Goal: Task Accomplishment & Management: Complete application form

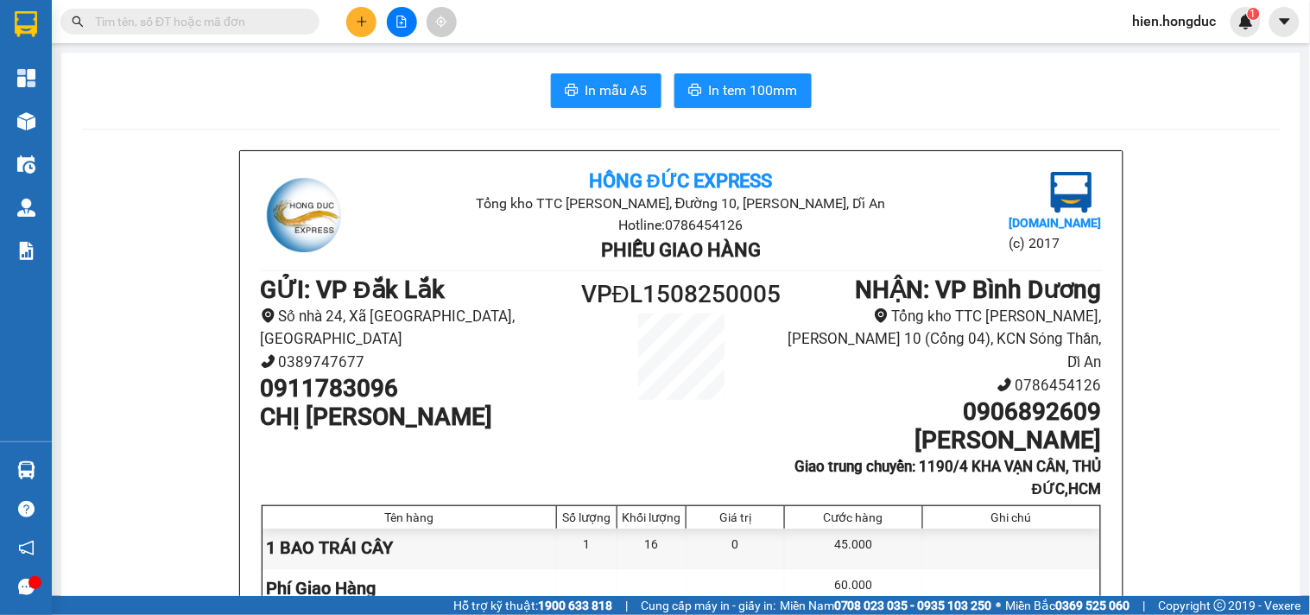
click at [200, 12] on input "text" at bounding box center [197, 21] width 204 height 19
click at [171, 32] on span at bounding box center [189, 22] width 259 height 26
click at [157, 21] on input "text" at bounding box center [197, 21] width 204 height 19
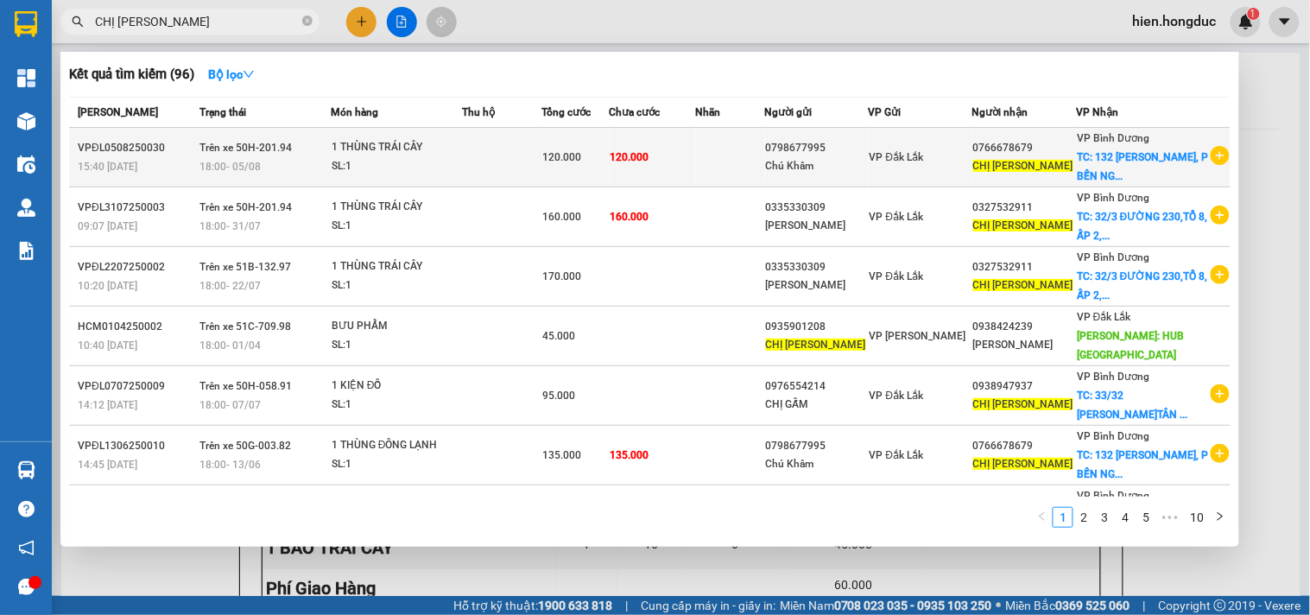
type input "CHỊ [PERSON_NAME]"
click at [1214, 161] on icon "plus-circle" at bounding box center [1219, 155] width 19 height 19
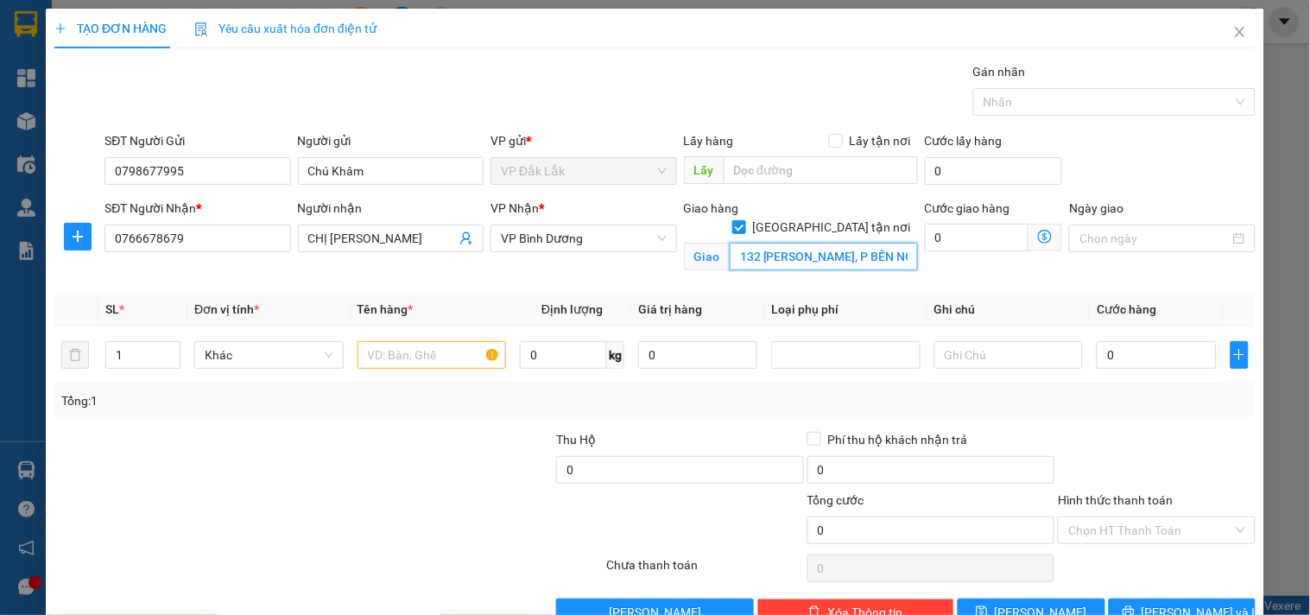
click at [872, 244] on input "132 [PERSON_NAME], P BẾN NGHÉ, Q 1, HCM" at bounding box center [823, 257] width 188 height 28
click at [876, 243] on input "132 [PERSON_NAME], P BẾN NGHÉ, Q 1, HCM" at bounding box center [823, 257] width 188 height 28
click at [980, 237] on input "0" at bounding box center [977, 238] width 104 height 28
type input "9"
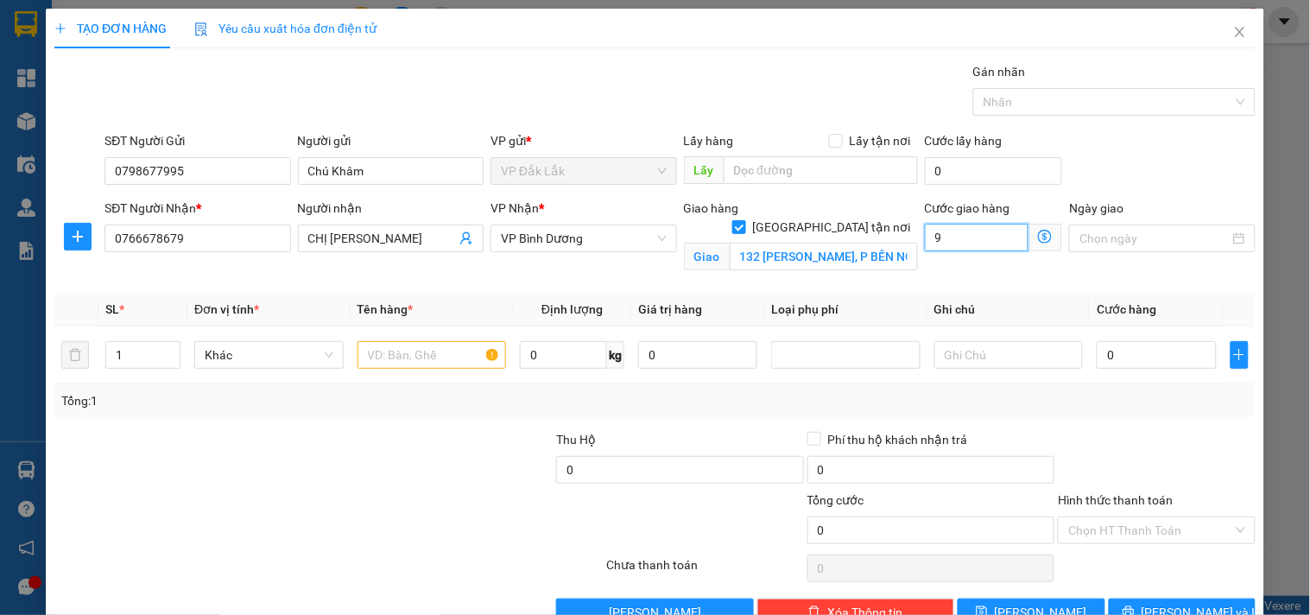
type input "9"
type input "95"
type input "950"
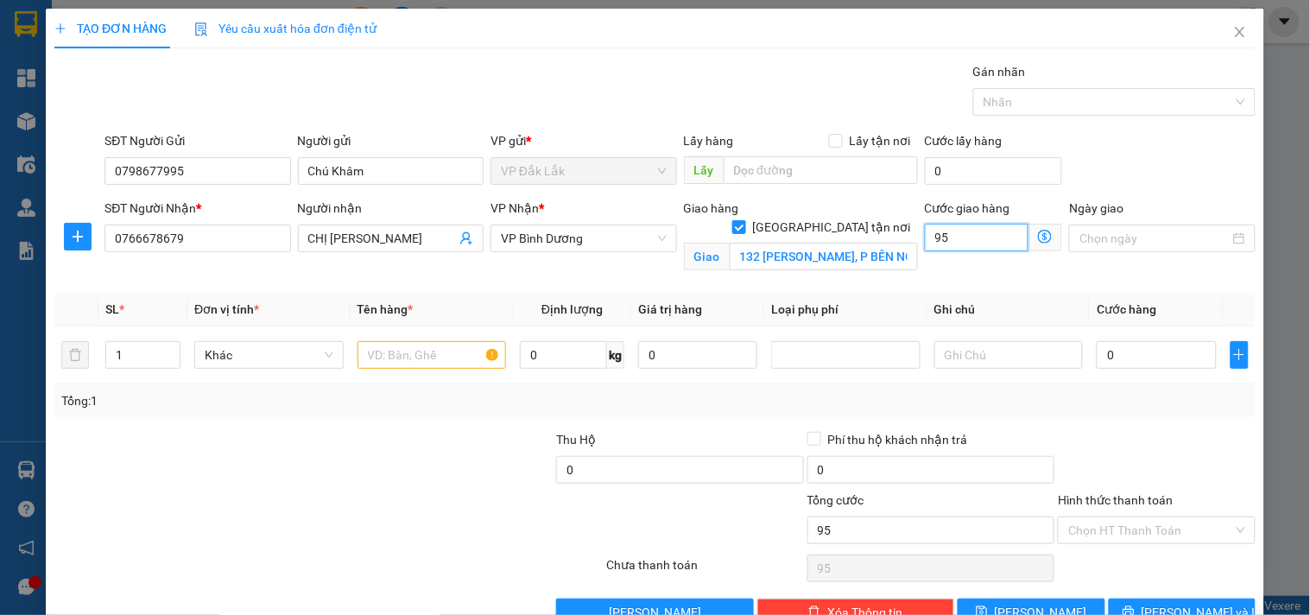
type input "950"
type input "9.500"
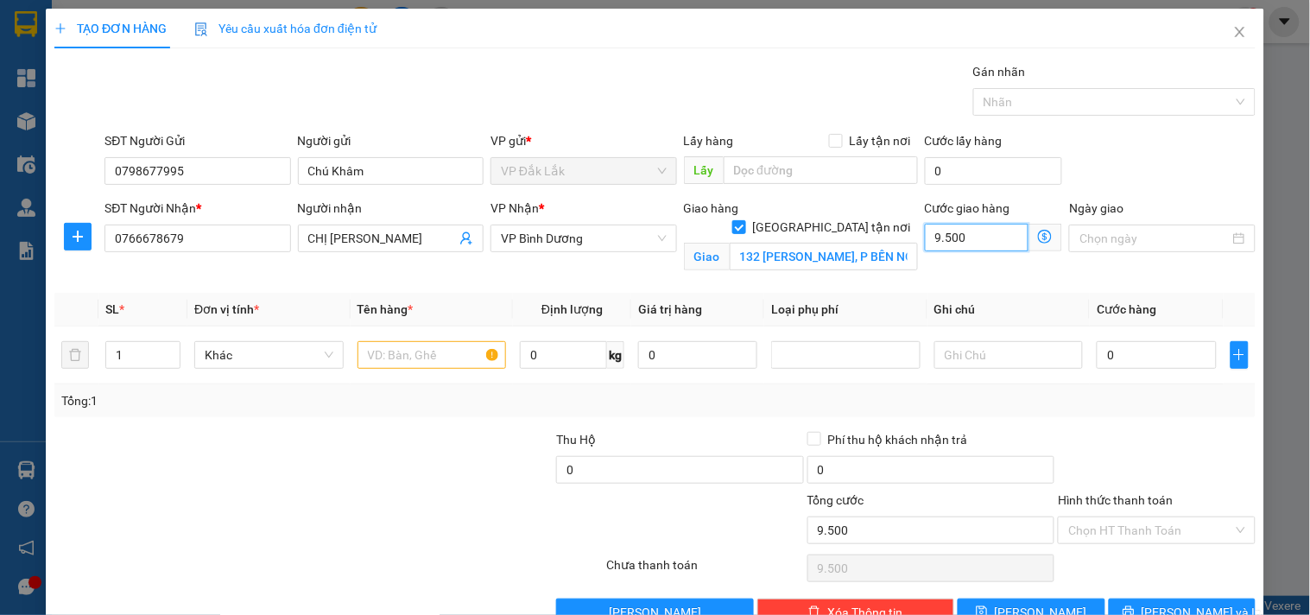
type input "95.000"
type input "9.500"
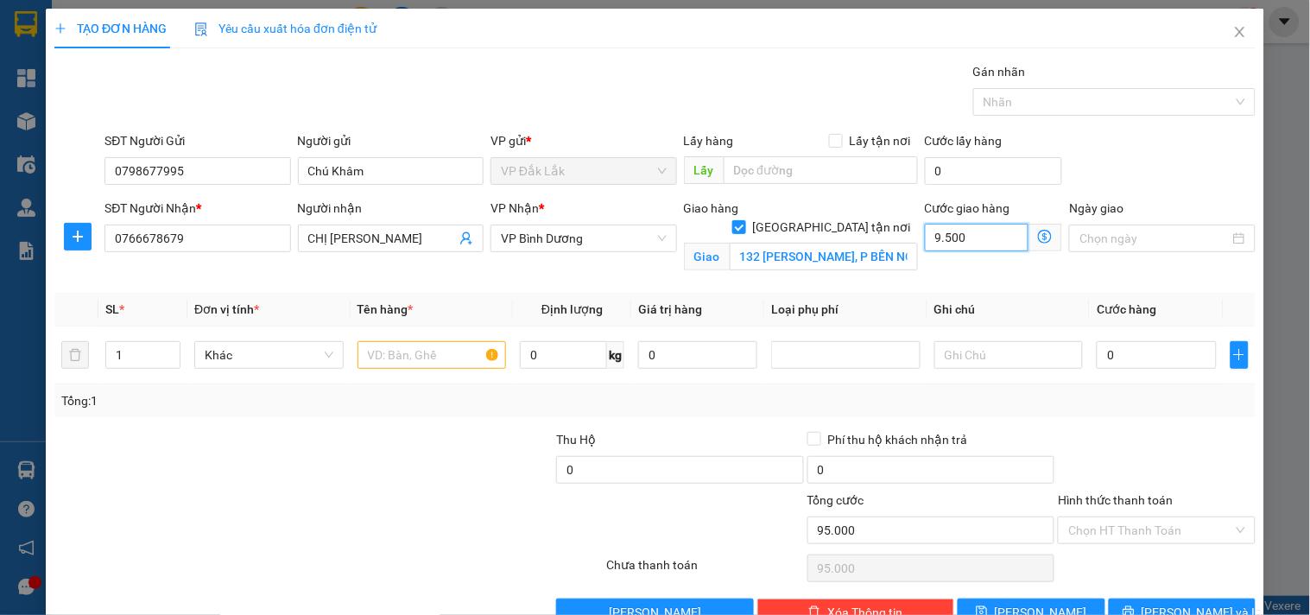
type input "9.500"
type input "950"
type input "95"
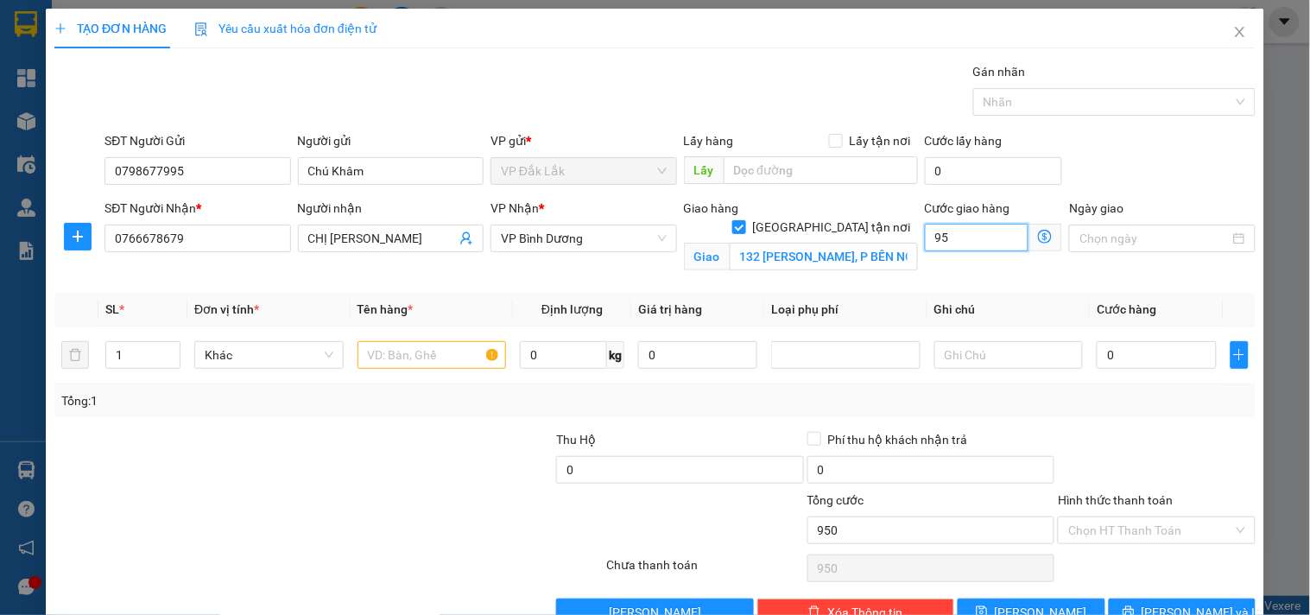
type input "95"
drag, startPoint x: 945, startPoint y: 259, endPoint x: 906, endPoint y: 271, distance: 40.7
click at [906, 271] on div "SĐT Người Nhận * 0766678679 Người nhận CHỊ NGÂN VP Nhận * VP [PERSON_NAME] hàng…" at bounding box center [680, 239] width 1158 height 81
type input "7"
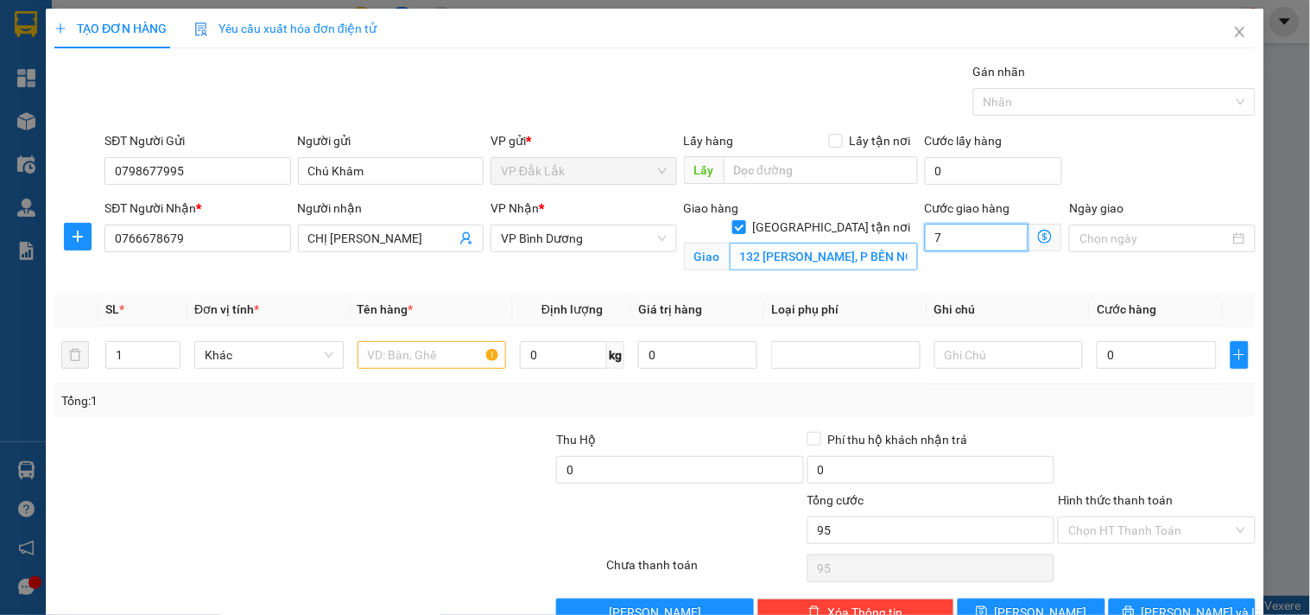
type input "7"
type input "75"
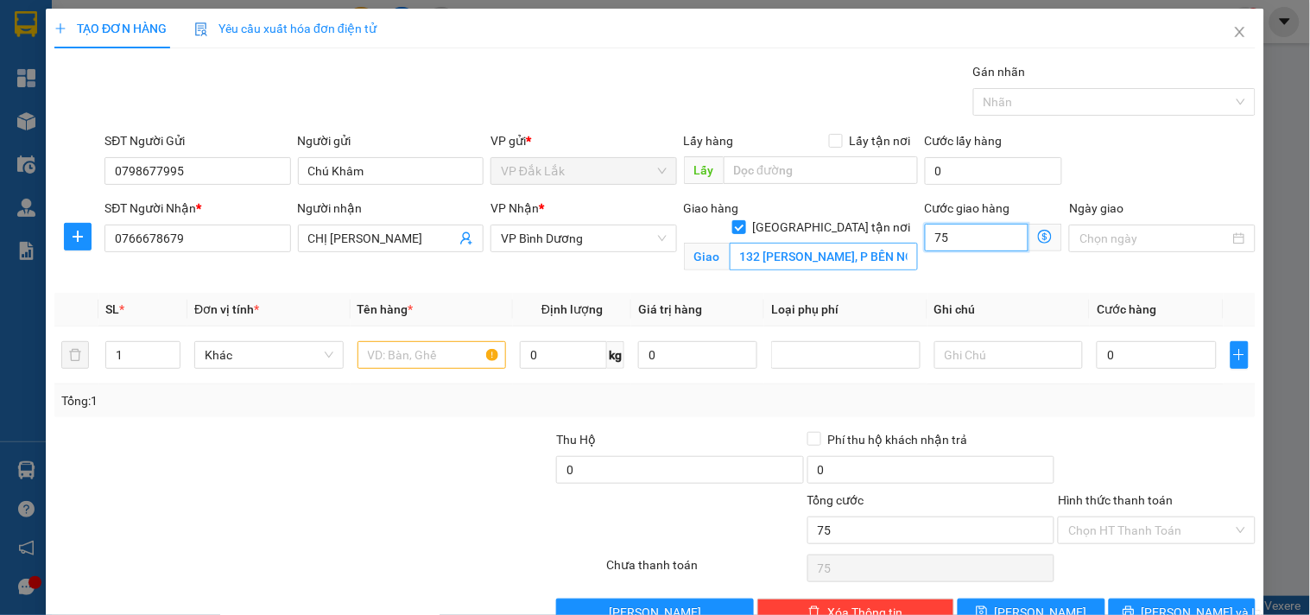
type input "750"
type input "7.500"
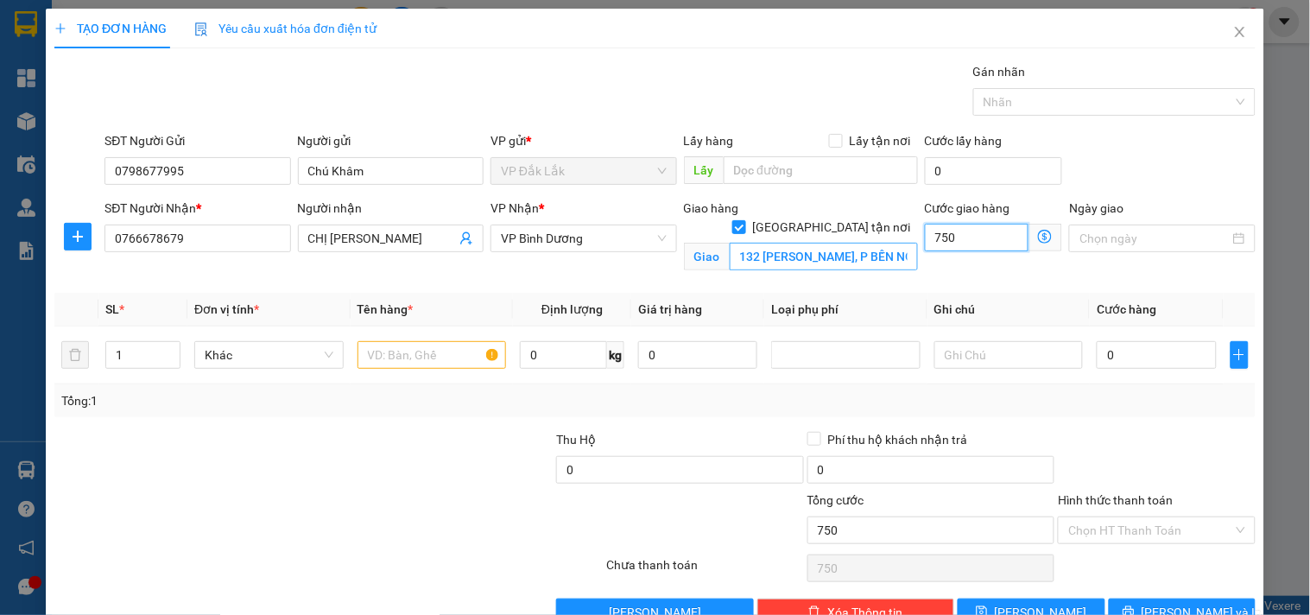
type input "7.500"
type input "75.000"
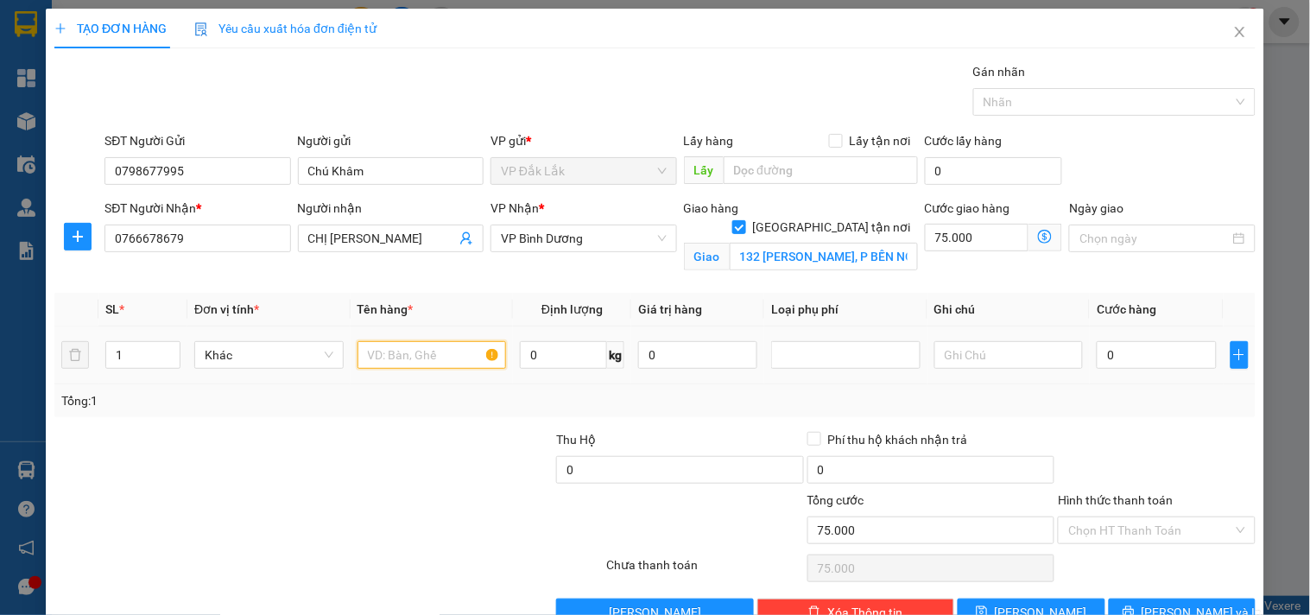
click at [392, 358] on input "text" at bounding box center [431, 355] width 149 height 28
type input "1 THÙNG TRÁI CÂY"
click at [561, 352] on input "0" at bounding box center [563, 355] width 87 height 28
type input "16"
click at [1129, 350] on input "0" at bounding box center [1155, 355] width 119 height 28
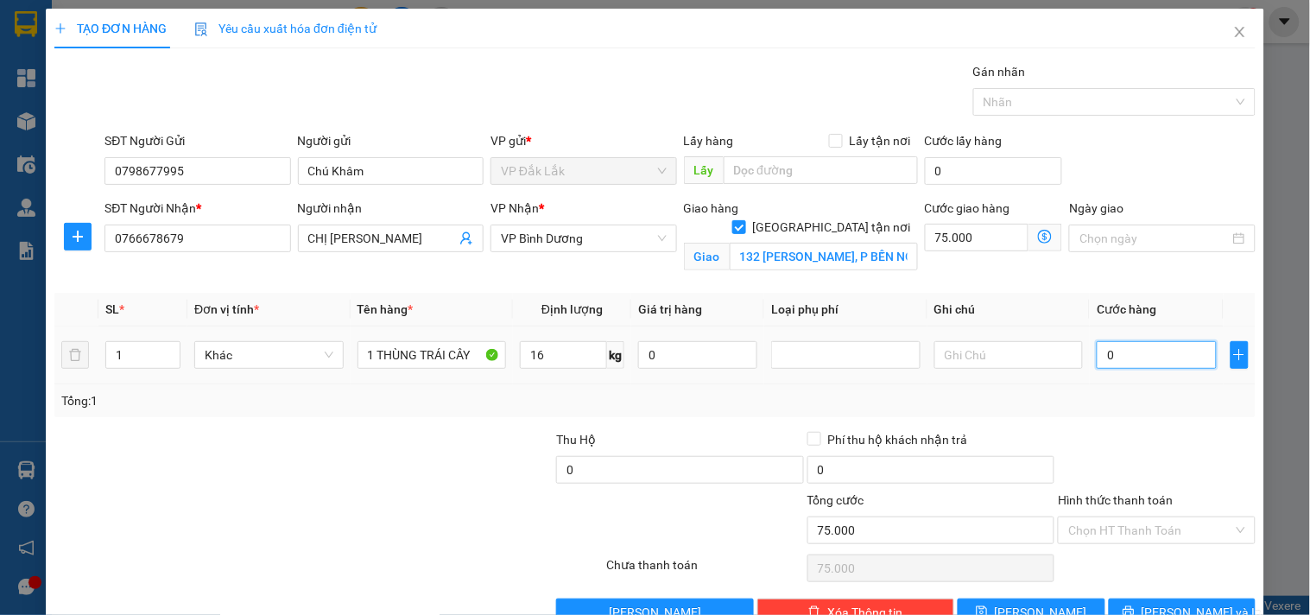
type input "4"
type input "75.004"
type input "45"
type input "75.045"
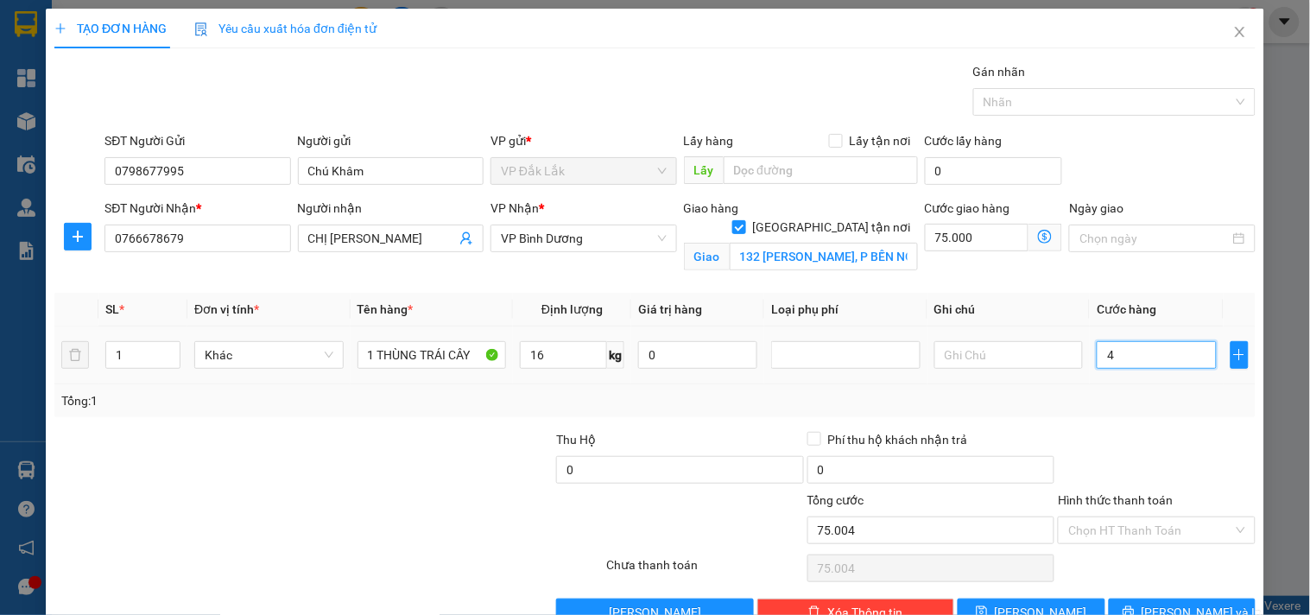
type input "75.045"
type input "450"
type input "75.450"
type input "4.500"
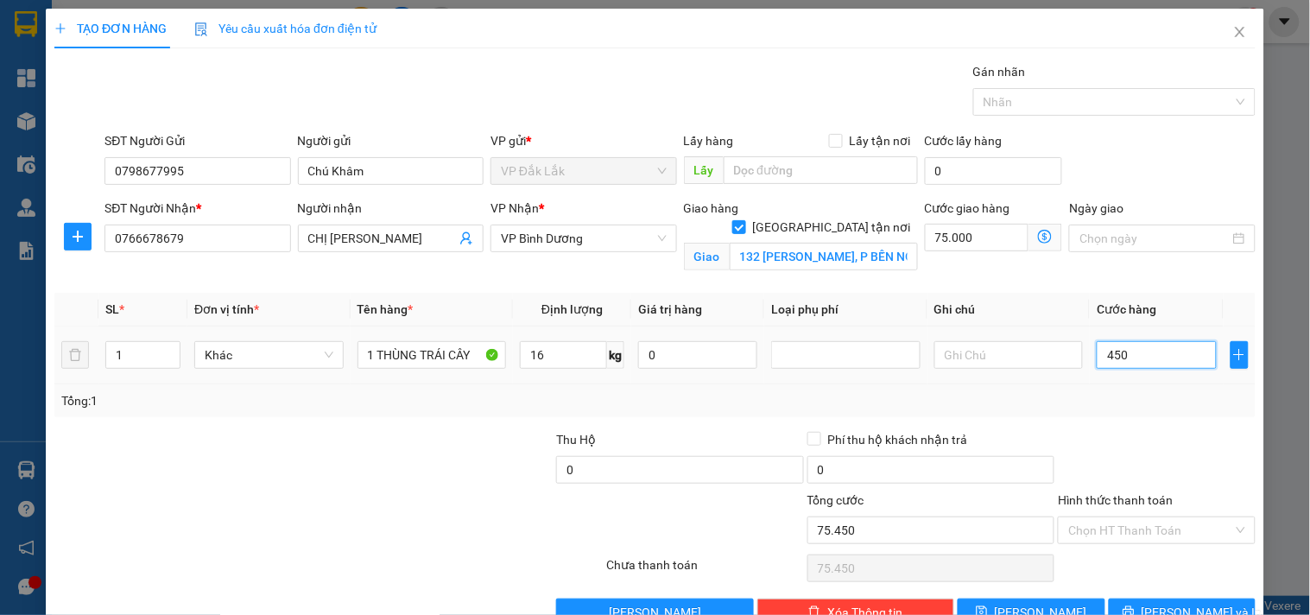
type input "79.500"
type input "45.000"
type input "120.000"
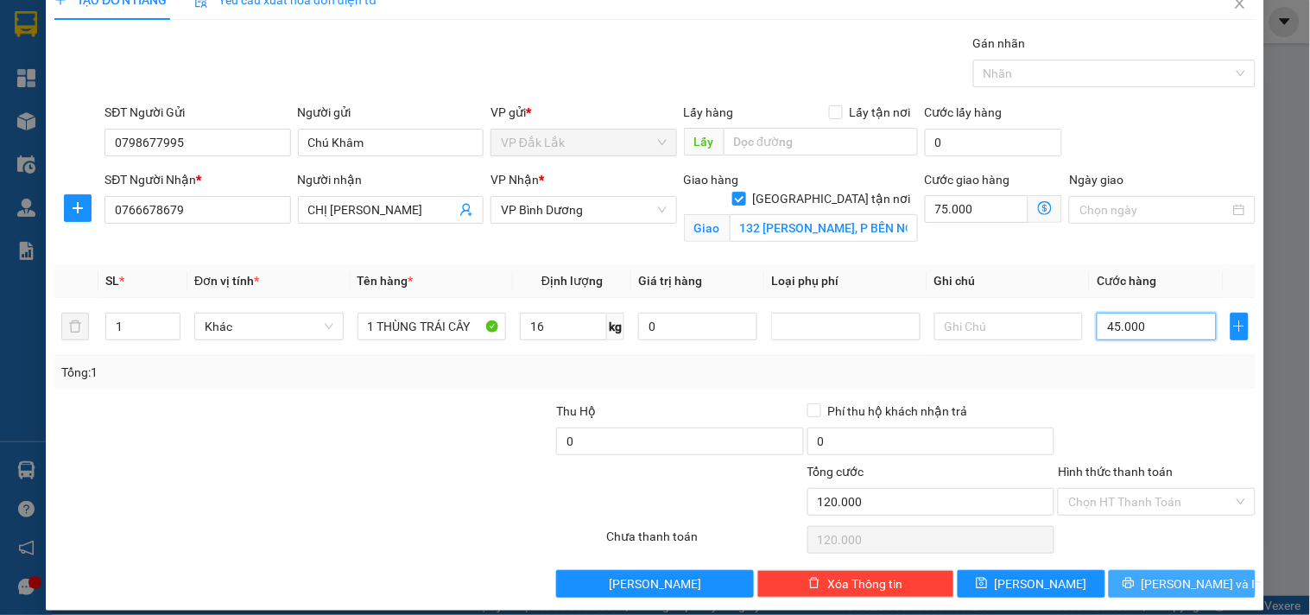
scroll to position [45, 0]
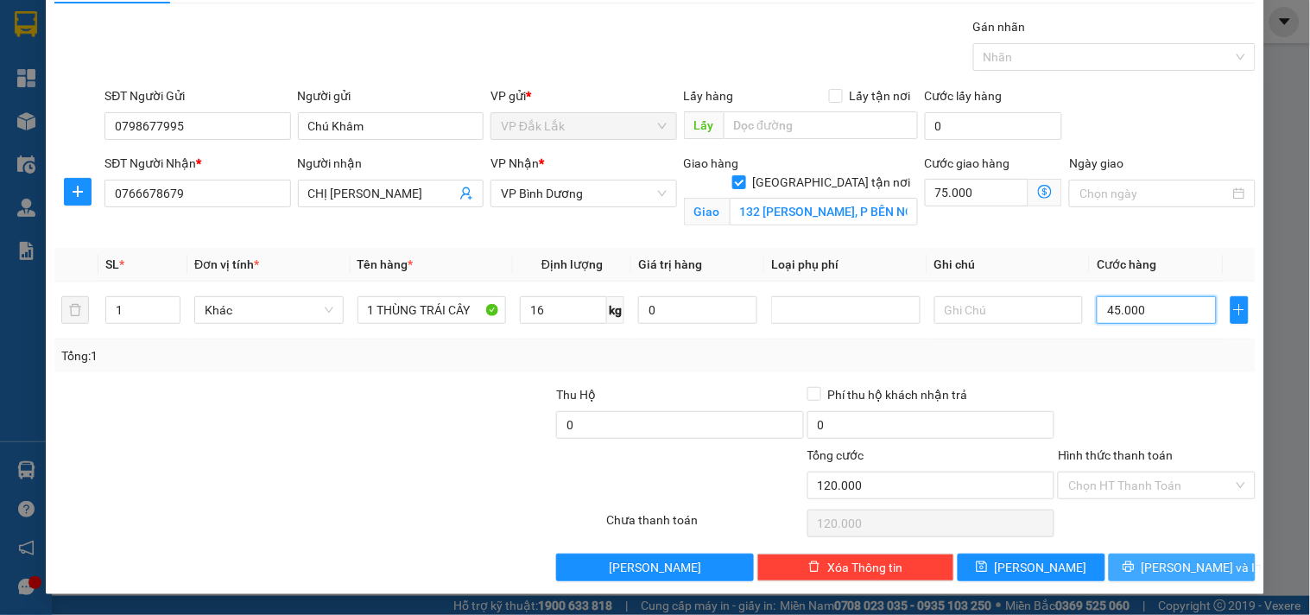
type input "45.000"
click at [1163, 563] on span "[PERSON_NAME] và In" at bounding box center [1201, 567] width 121 height 19
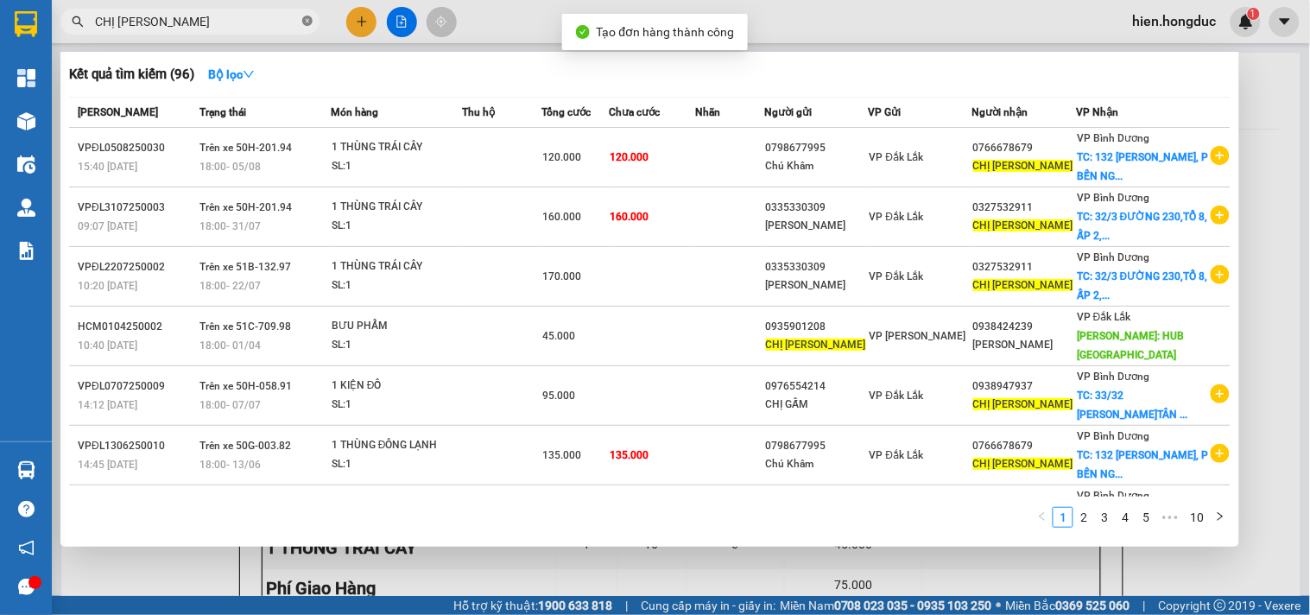
click at [306, 17] on icon "close-circle" at bounding box center [307, 21] width 10 height 10
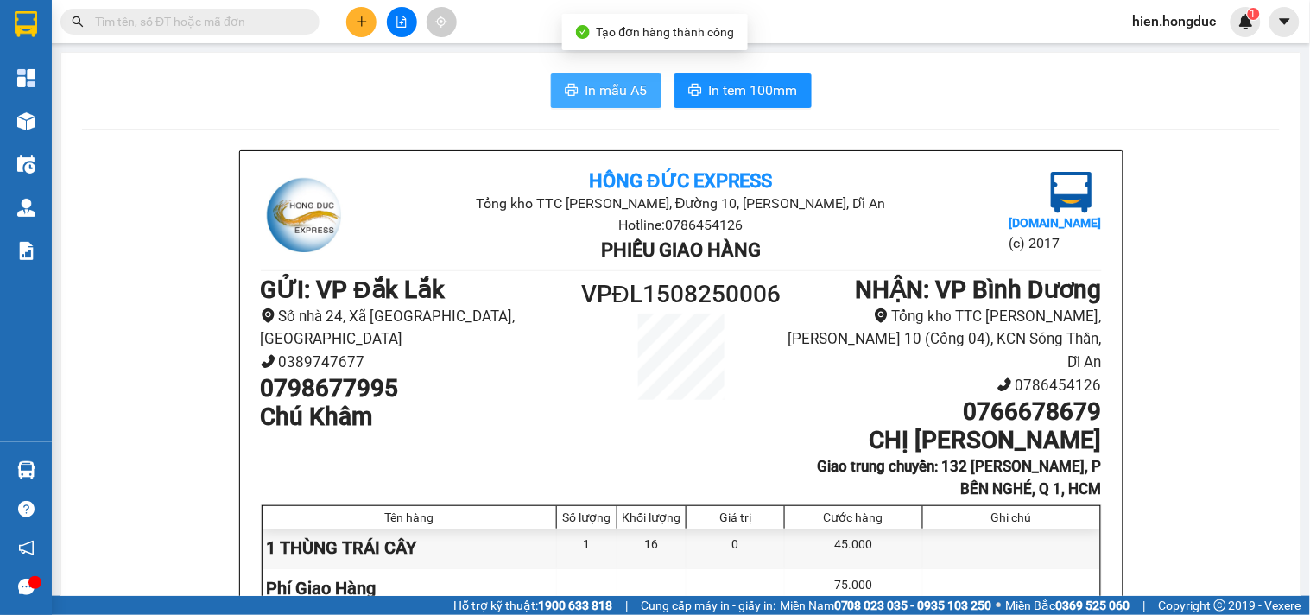
click at [594, 93] on span "In mẫu A5" at bounding box center [616, 90] width 62 height 22
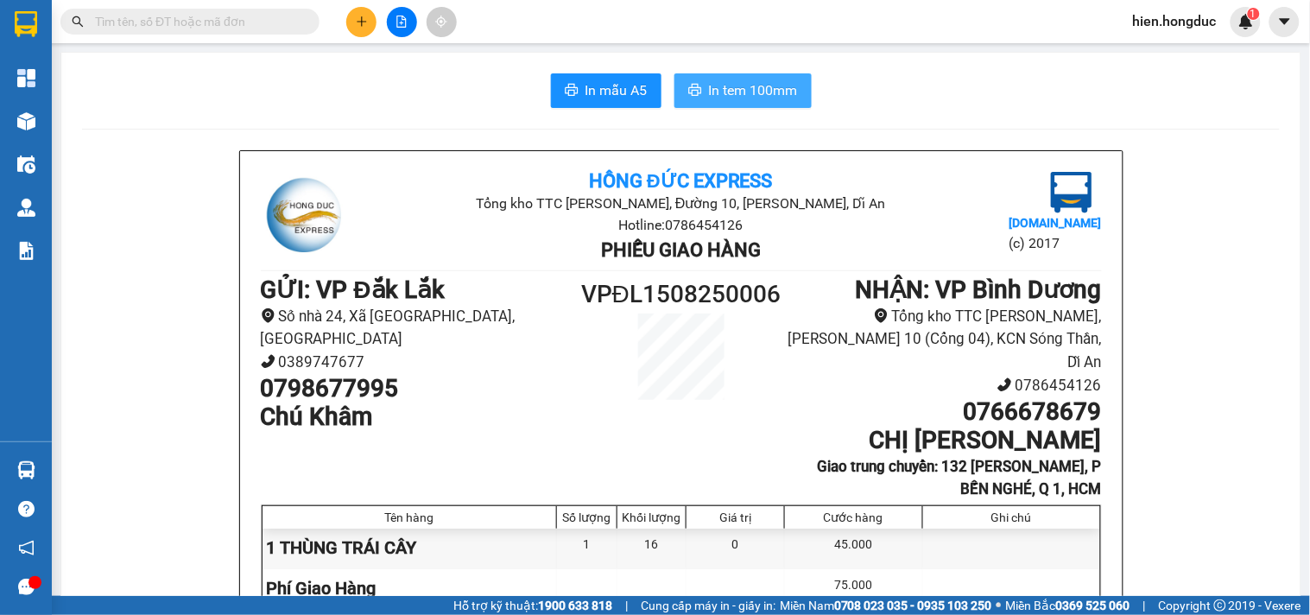
click at [728, 91] on span "In tem 100mm" at bounding box center [753, 90] width 89 height 22
